Goal: Task Accomplishment & Management: Use online tool/utility

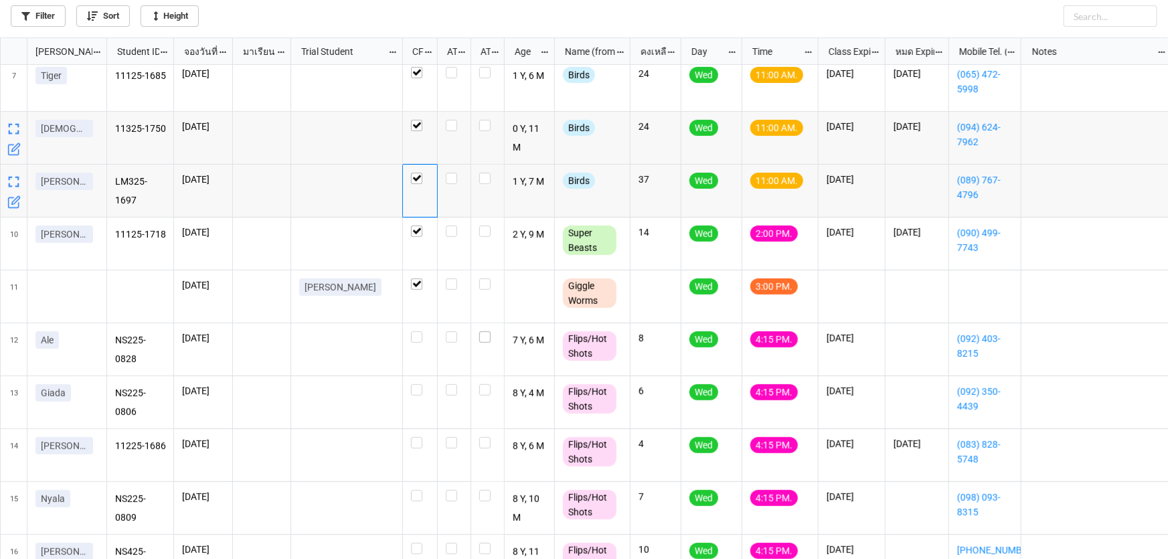
scroll to position [514, 1160]
checkbox input "true"
checkbox input "false"
checkbox input "true"
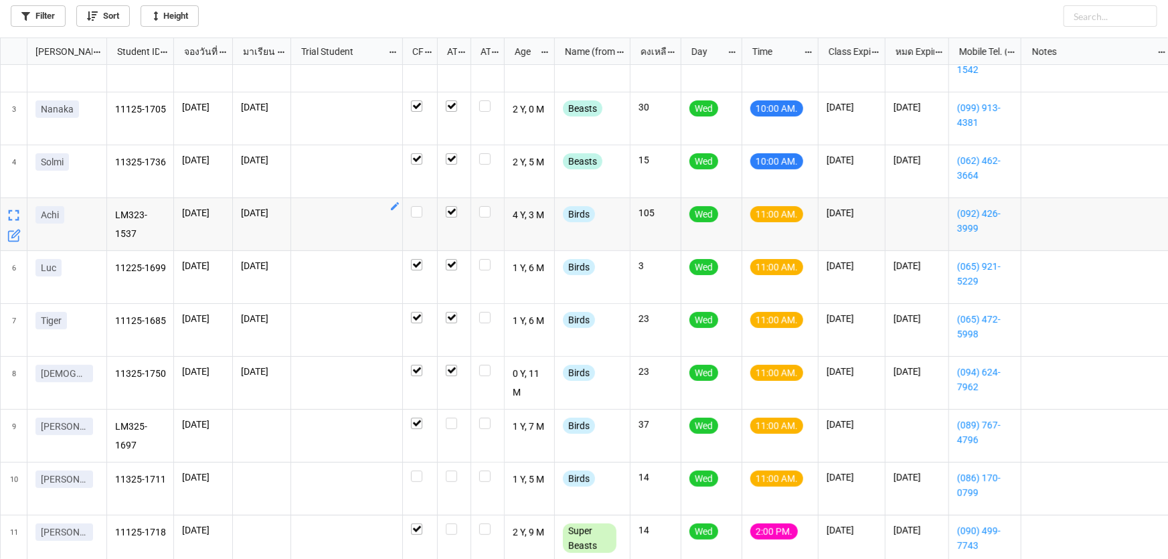
scroll to position [182, 0]
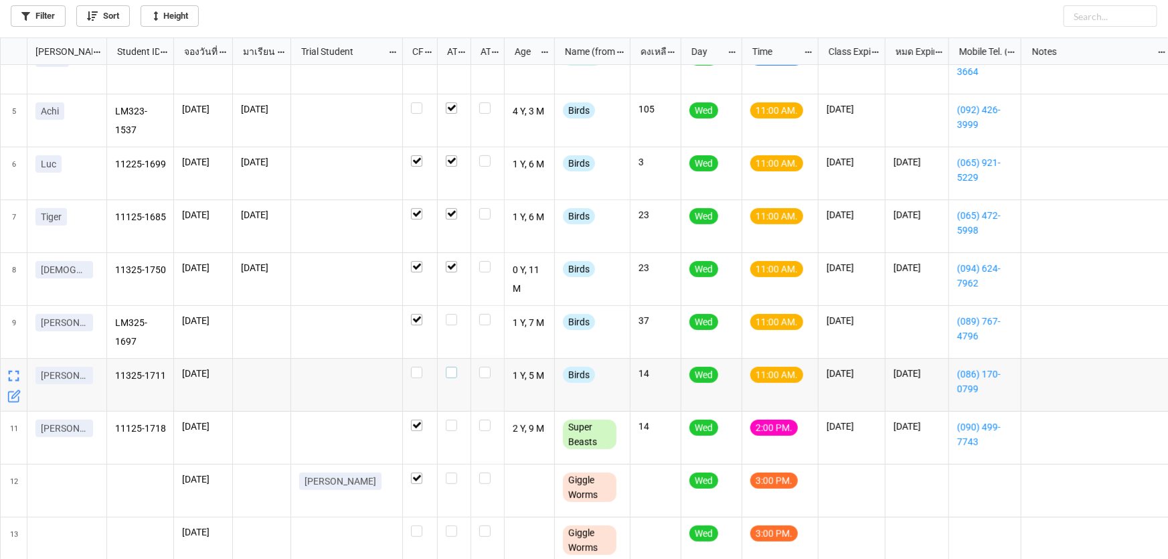
click at [451, 367] on label "grid" at bounding box center [454, 367] width 17 height 0
click at [448, 314] on label "grid" at bounding box center [454, 314] width 17 height 0
checkbox input "true"
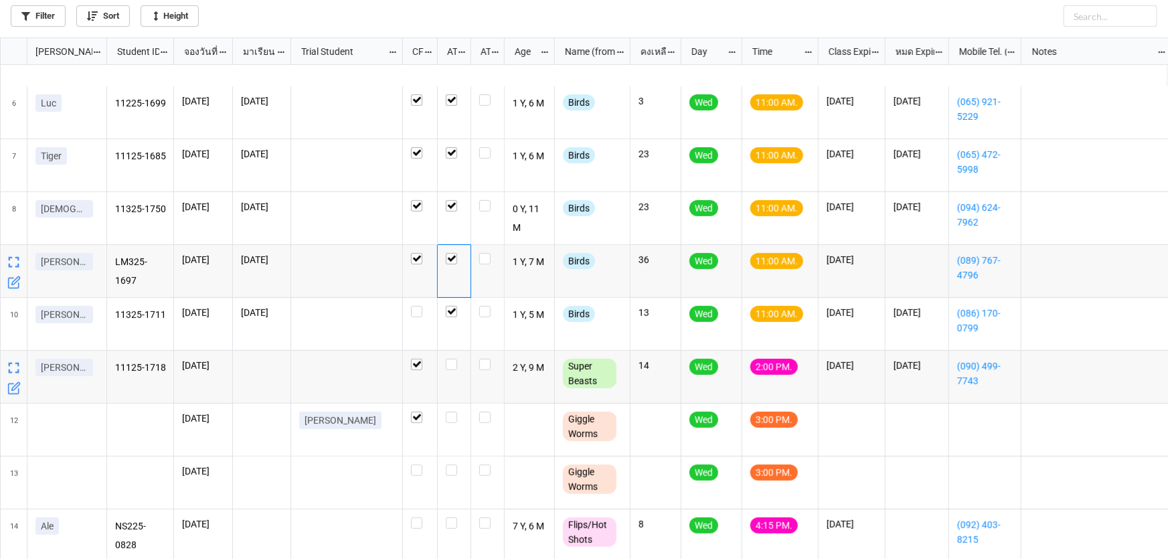
scroll to position [304, 0]
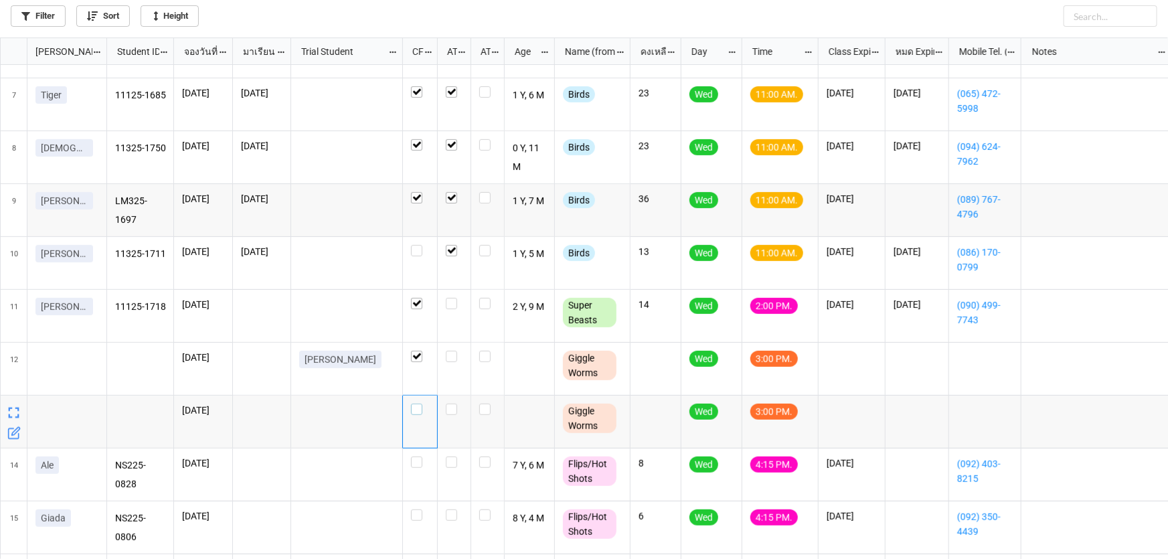
click at [418, 404] on label "grid" at bounding box center [420, 404] width 18 height 0
click at [96, 404] on icon "grid" at bounding box center [99, 403] width 11 height 11
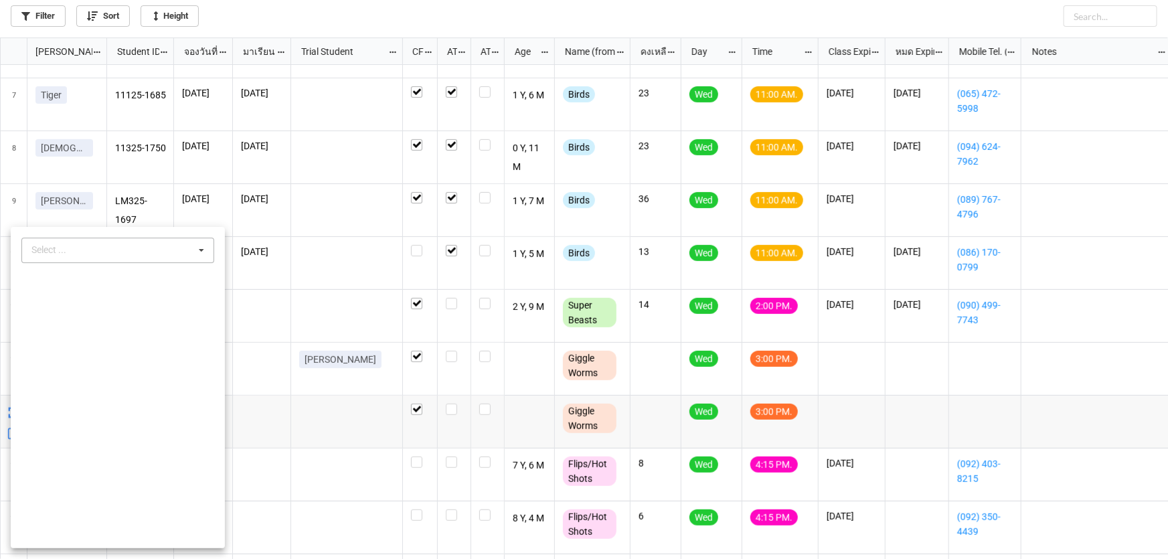
click at [88, 252] on div "Select ... No results found." at bounding box center [117, 250] width 193 height 25
type input "[PERSON_NAME]"
click at [48, 272] on span "[PERSON_NAME]" at bounding box center [69, 275] width 72 height 11
click at [197, 246] on icon at bounding box center [201, 249] width 13 height 13
click at [265, 394] on div at bounding box center [584, 279] width 1168 height 559
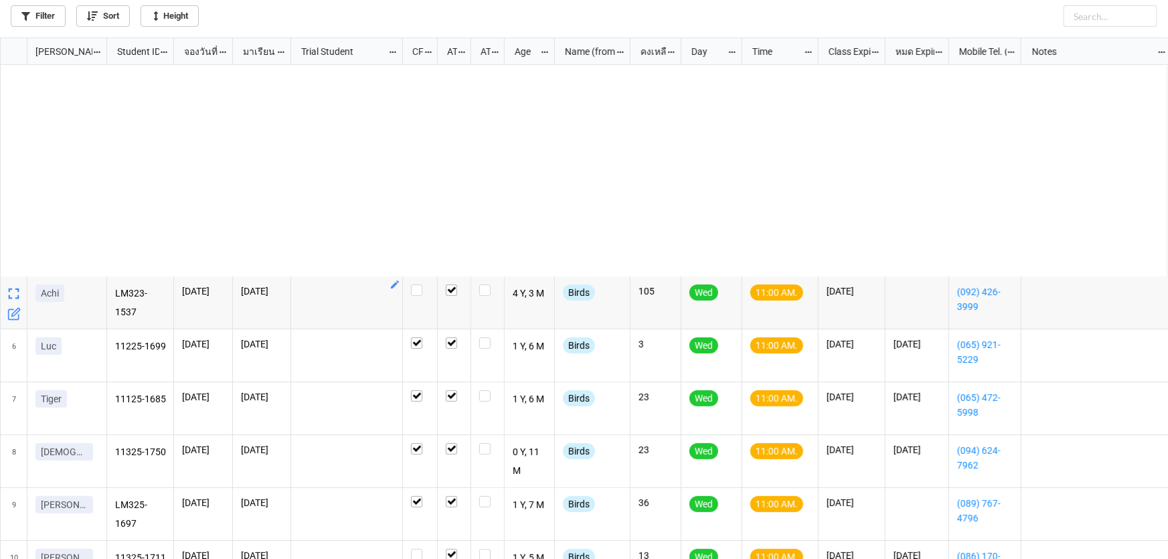
scroll to position [365, 0]
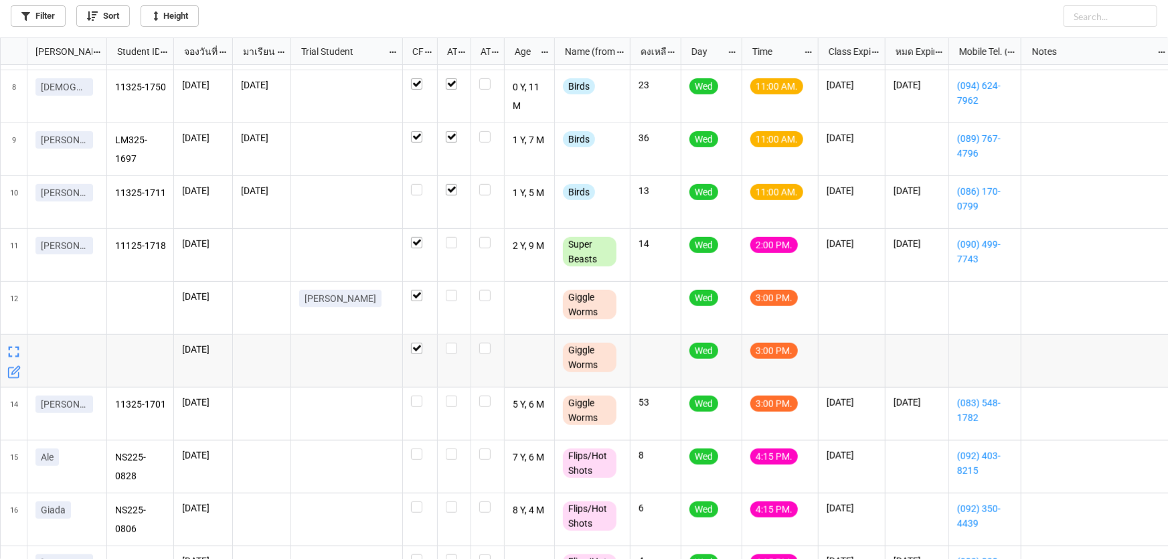
click at [13, 372] on icon "grid" at bounding box center [13, 371] width 13 height 13
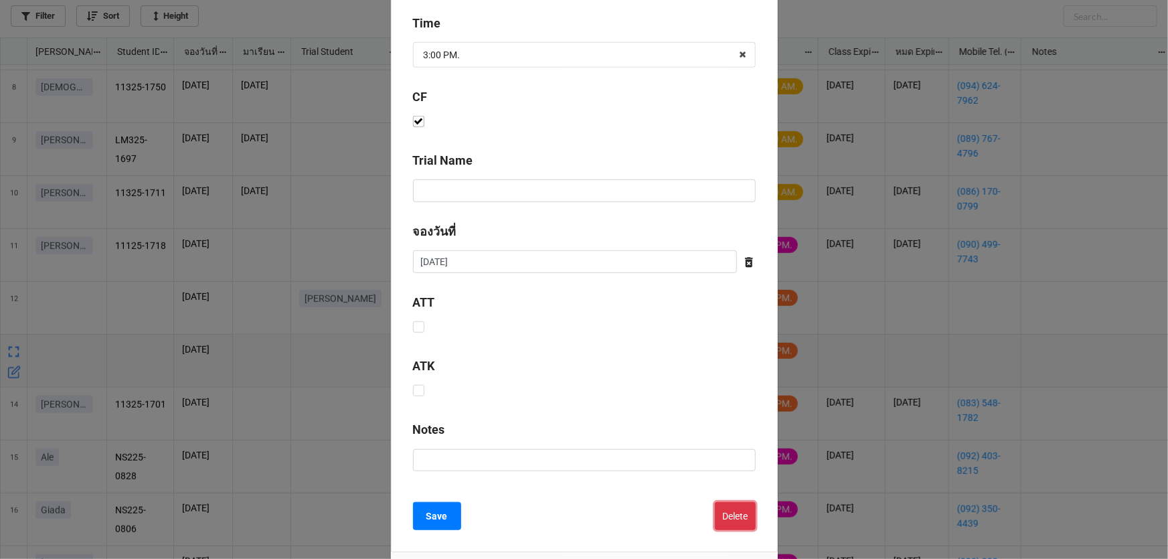
click at [728, 515] on button "Delete" at bounding box center [735, 516] width 41 height 28
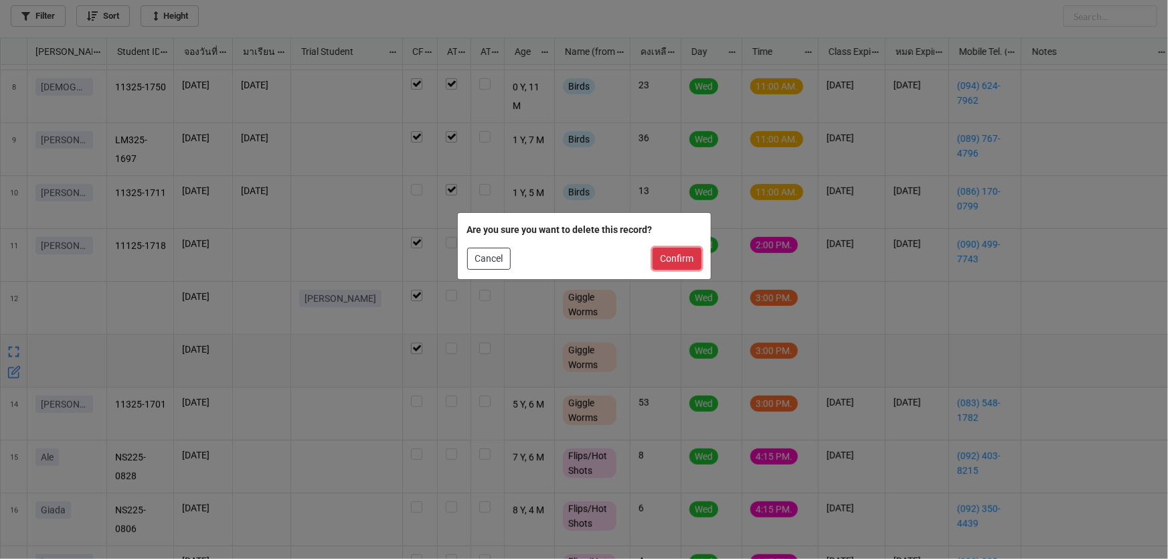
click at [673, 256] on button "Confirm" at bounding box center [677, 259] width 49 height 23
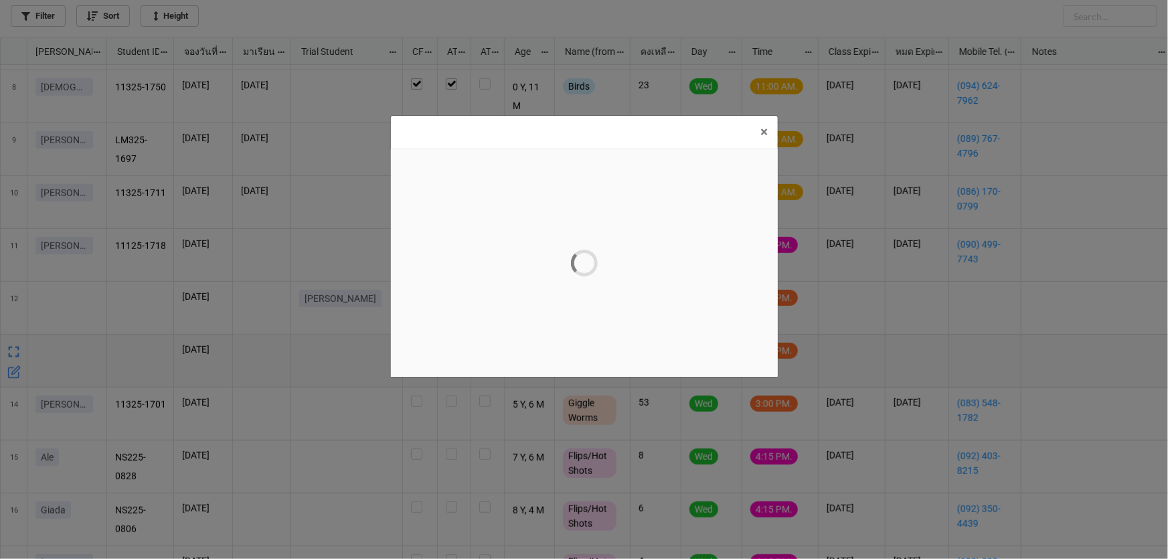
scroll to position [0, 0]
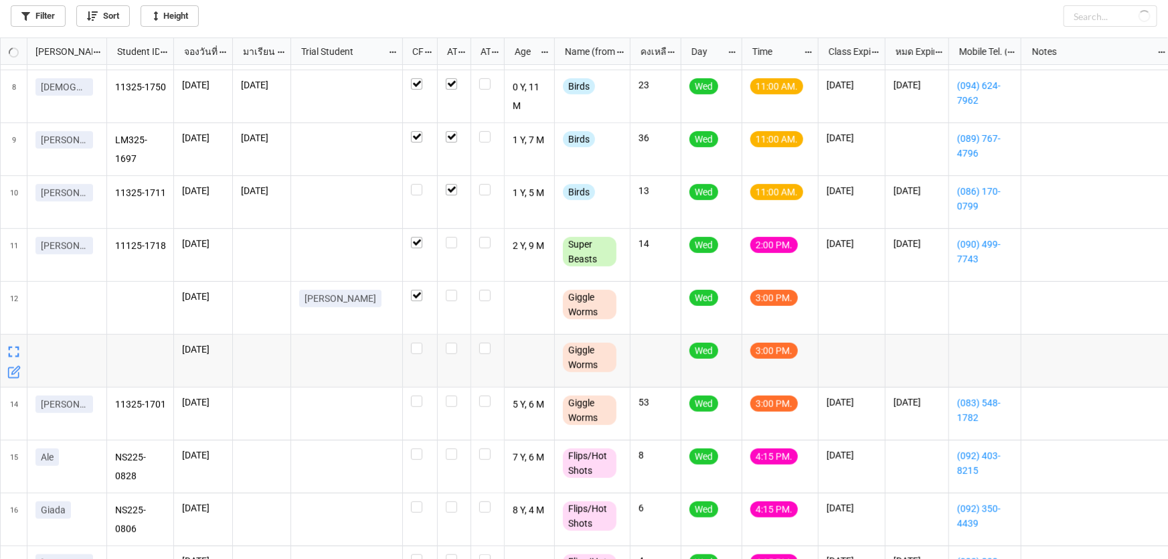
checkbox input "false"
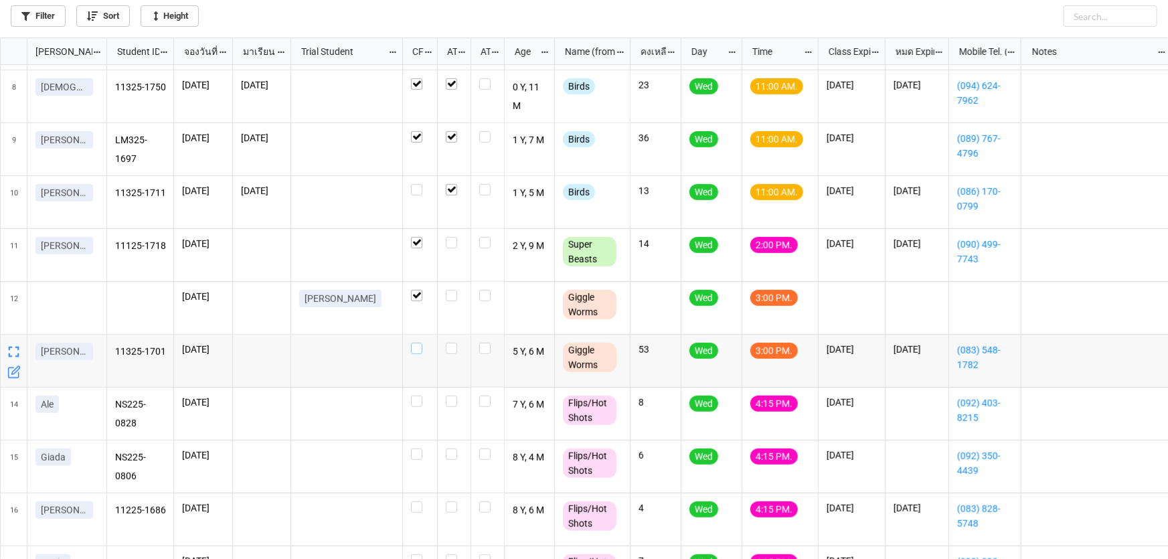
click at [413, 343] on label "grid" at bounding box center [420, 343] width 18 height 0
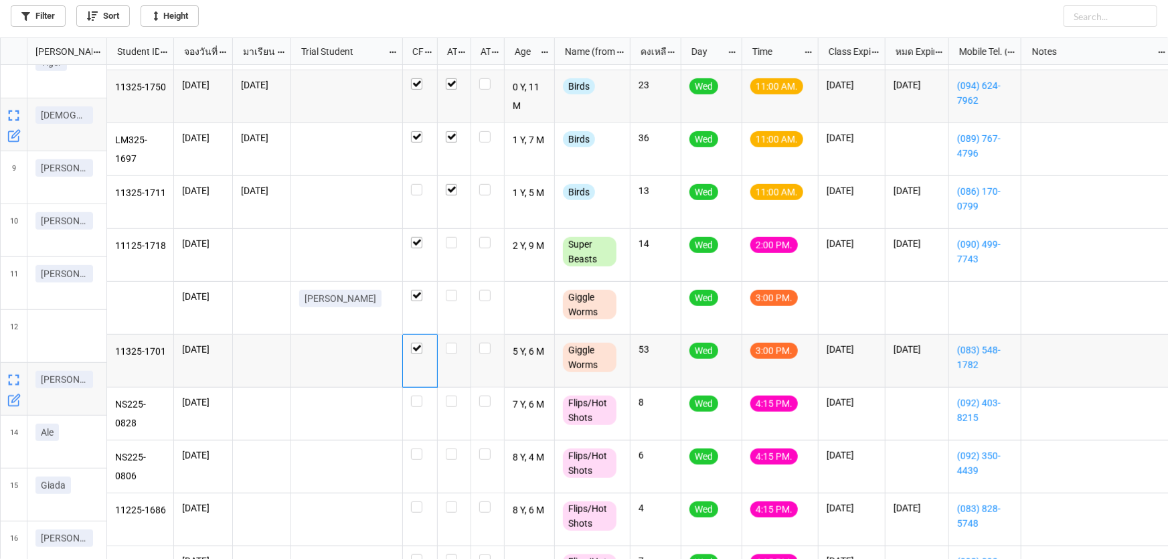
scroll to position [365, 0]
